Goal: Transaction & Acquisition: Purchase product/service

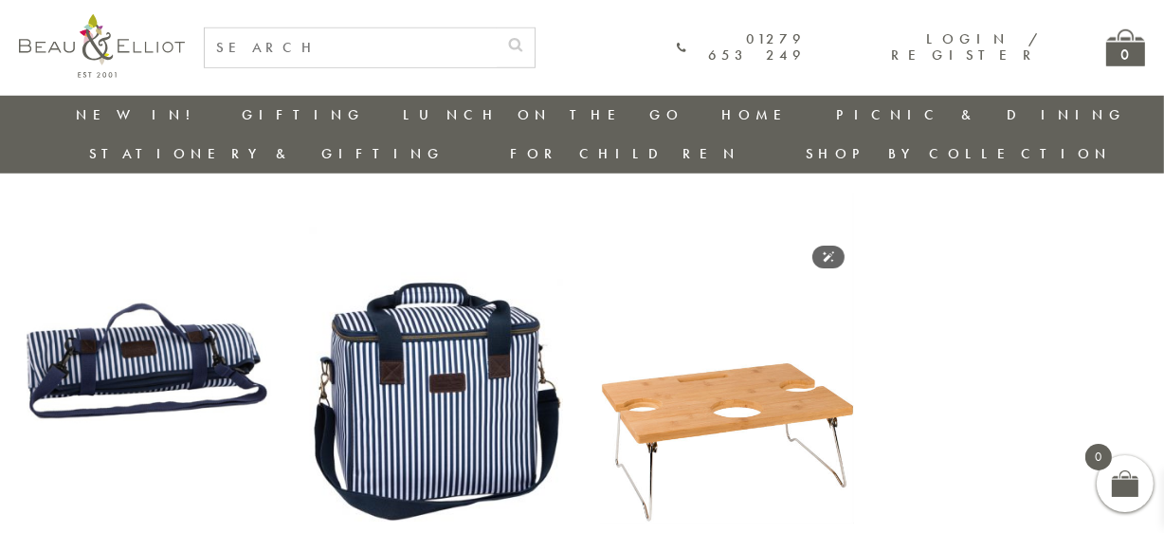
scroll to position [1252, 0]
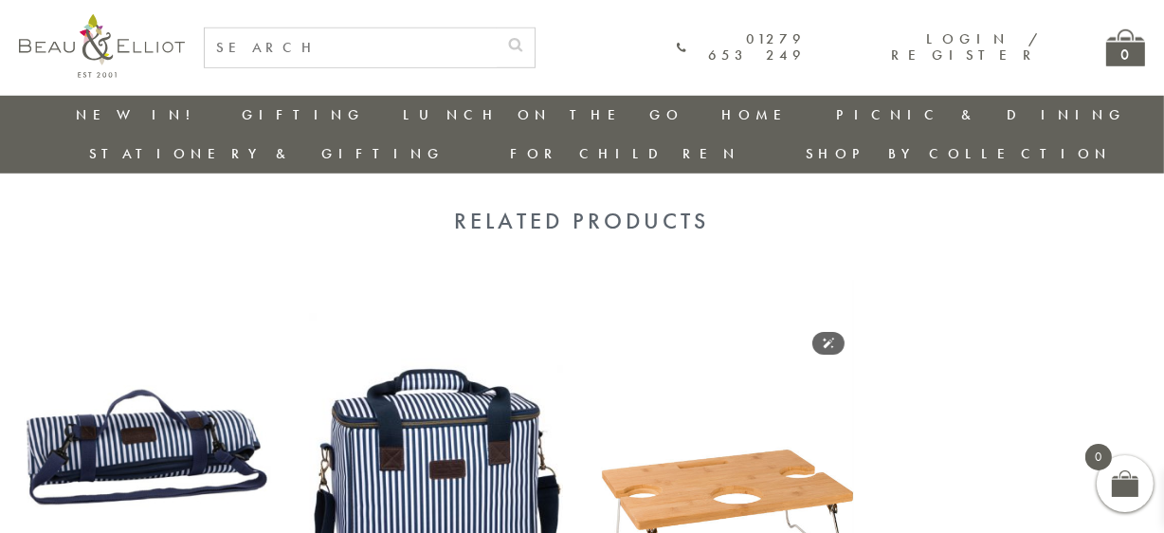
click at [701, 281] on img at bounding box center [727, 445] width 253 height 329
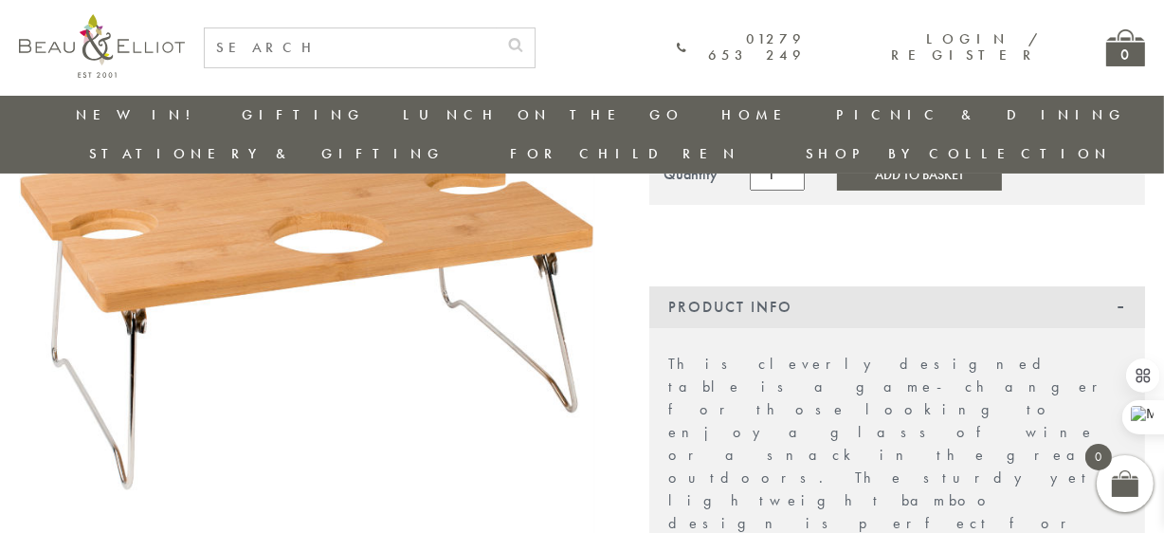
scroll to position [304, 0]
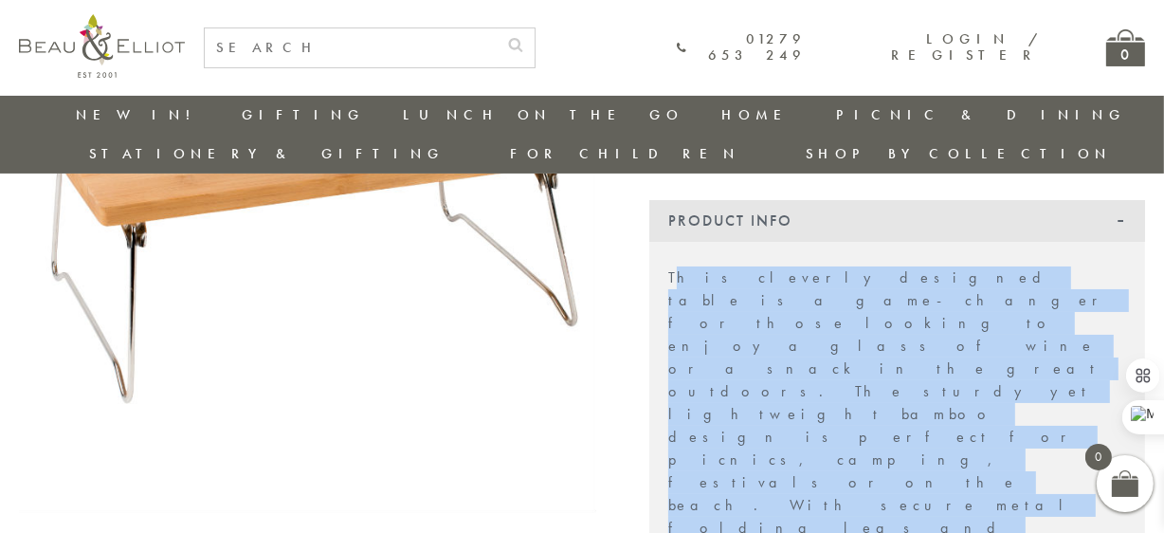
drag, startPoint x: 671, startPoint y: 236, endPoint x: 854, endPoint y: 355, distance: 218.5
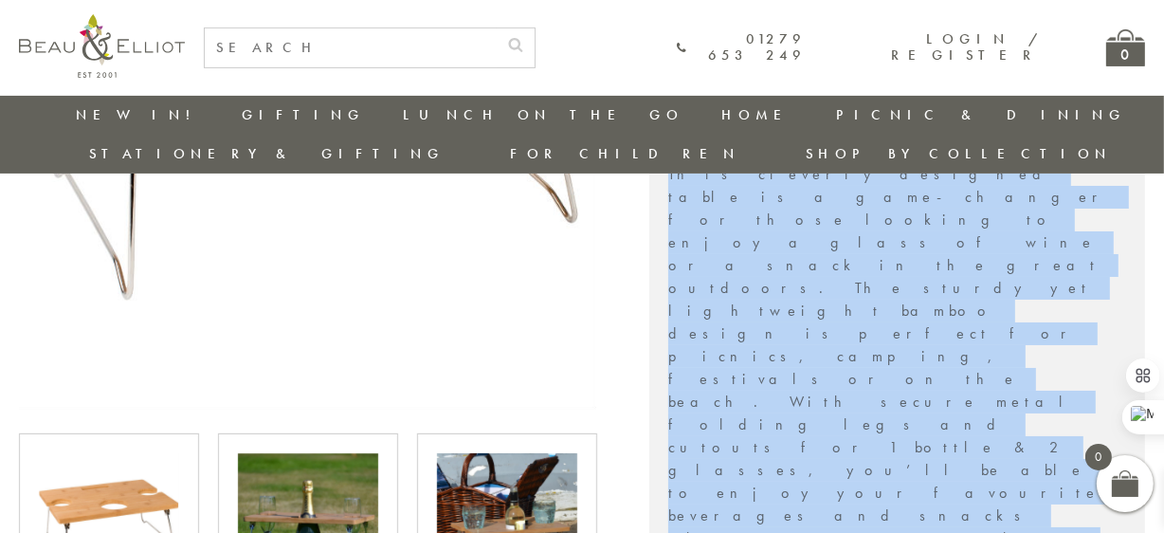
scroll to position [556, 0]
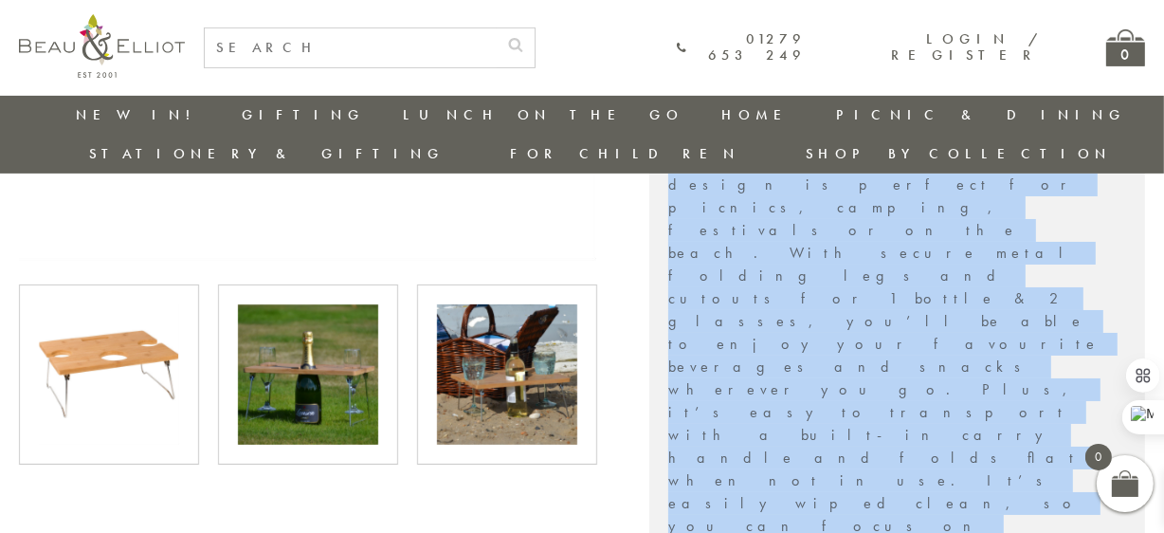
drag, startPoint x: 668, startPoint y: 236, endPoint x: 963, endPoint y: 275, distance: 297.4
click at [963, 275] on div "This cleverly designed table is a game-changer for those looking to enjoy a gla…" at bounding box center [897, 409] width 496 height 838
copy div "This cleverly designed table is a game-changer for those looking to enjoy a gla…"
